Goal: Find specific page/section: Find specific page/section

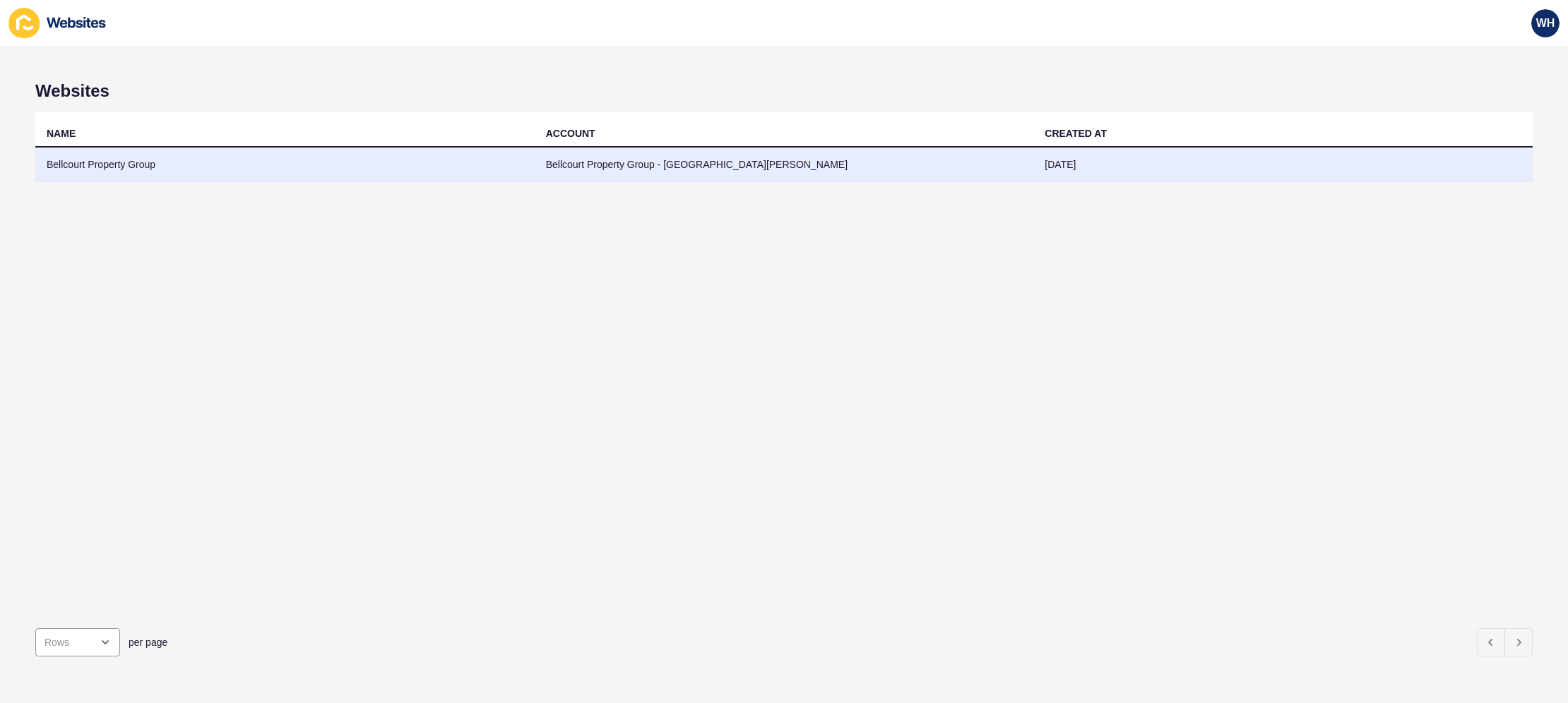
click at [969, 157] on td "Bellcourt Property Group - [GEOGRAPHIC_DATA][PERSON_NAME]" at bounding box center [785, 165] width 500 height 35
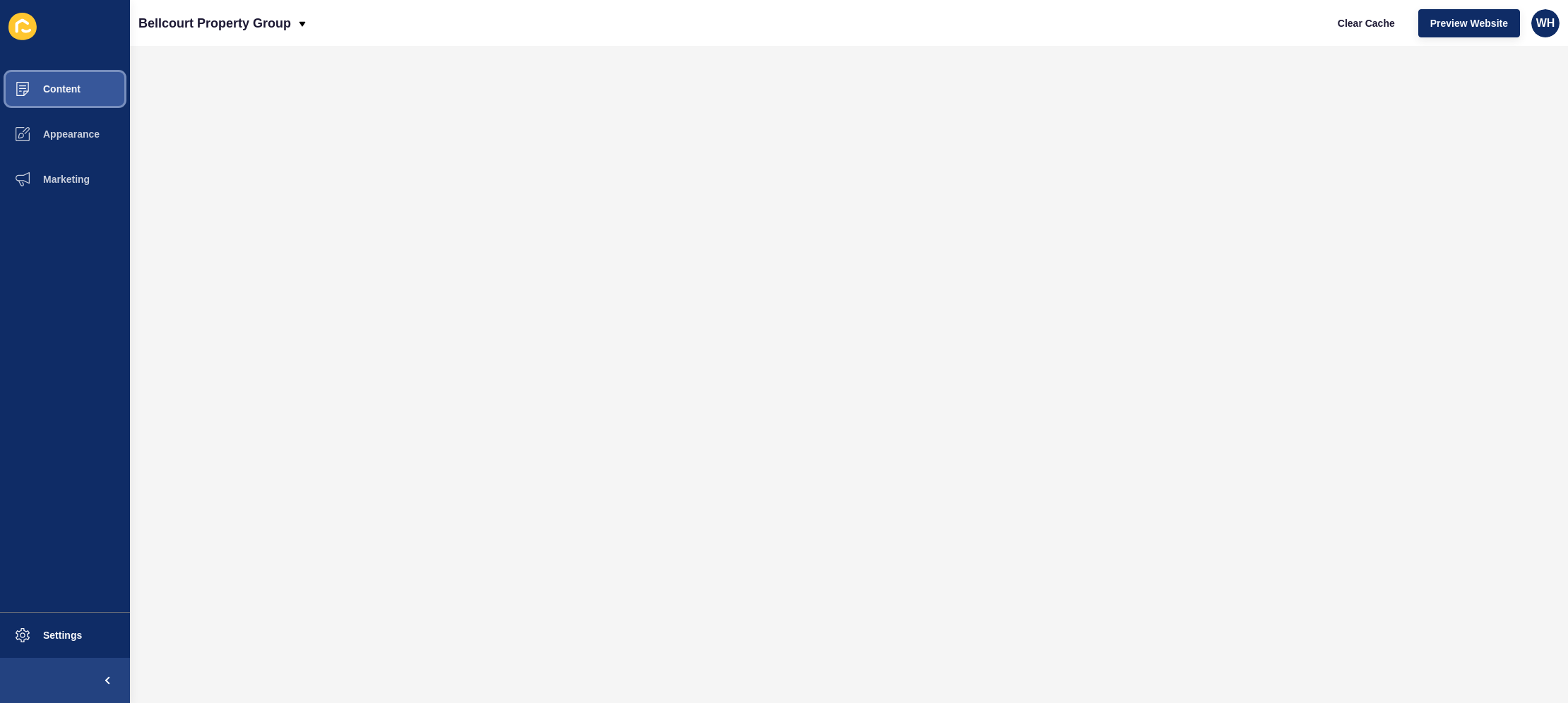
click at [65, 87] on span "Content" at bounding box center [39, 89] width 82 height 12
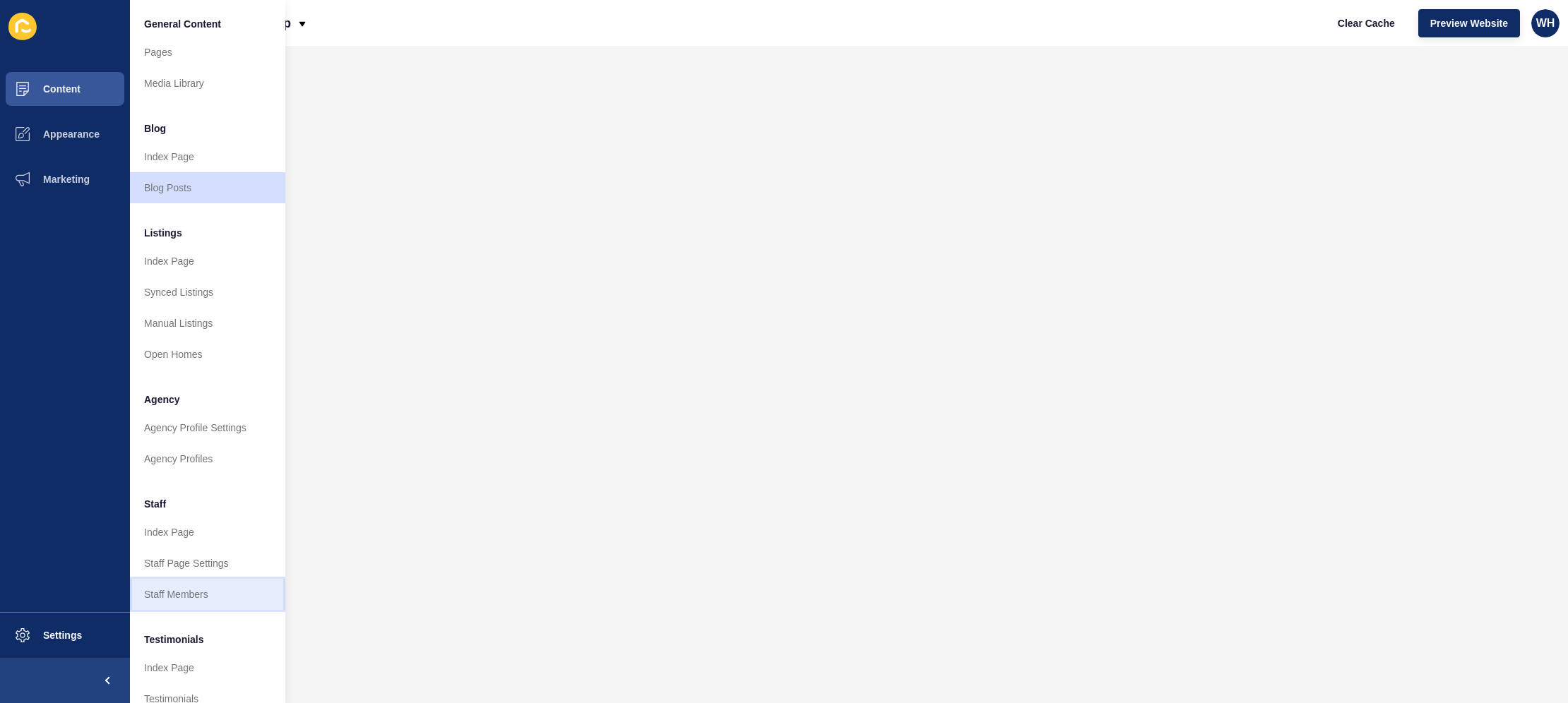
click at [190, 595] on link "Staff Members" at bounding box center [208, 595] width 155 height 31
